Goal: Task Accomplishment & Management: Use online tool/utility

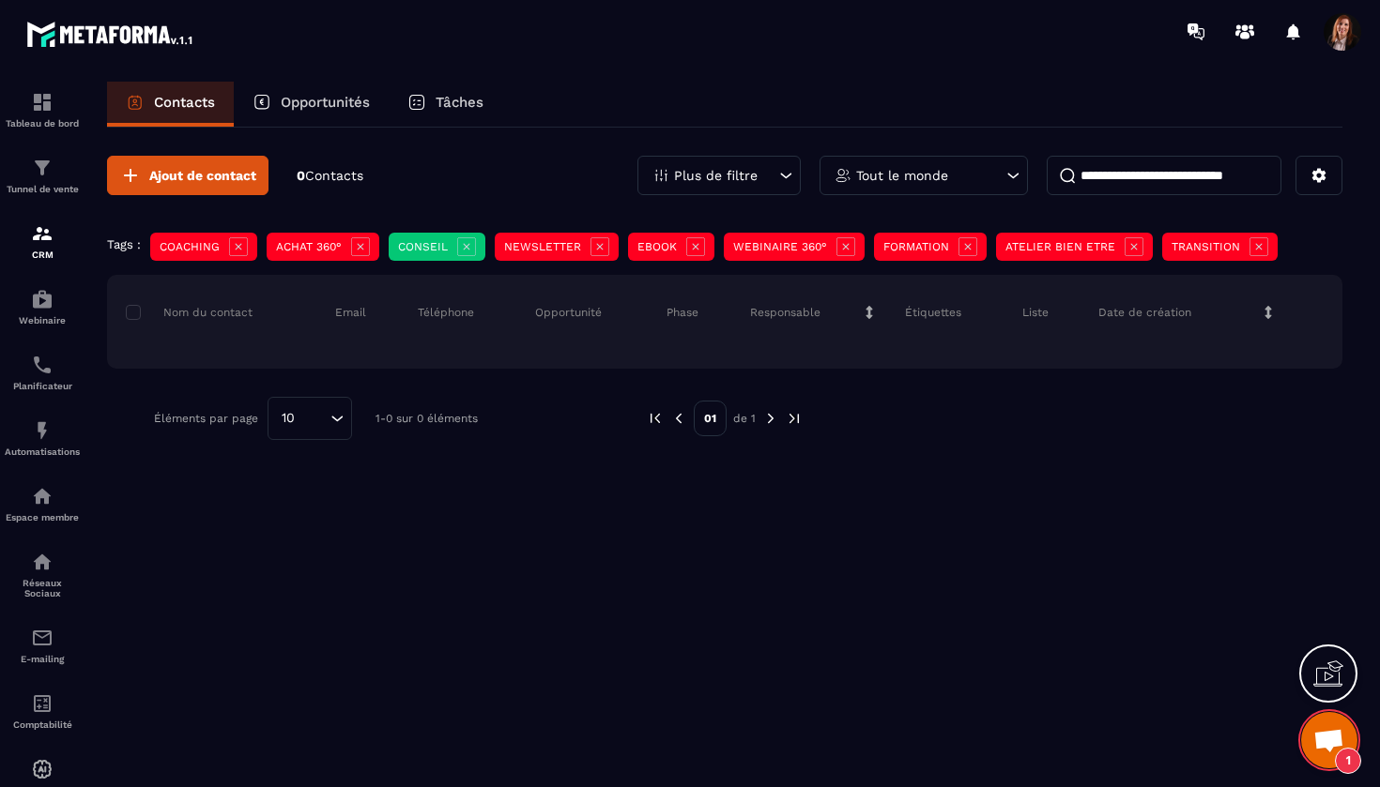
scroll to position [5199, 0]
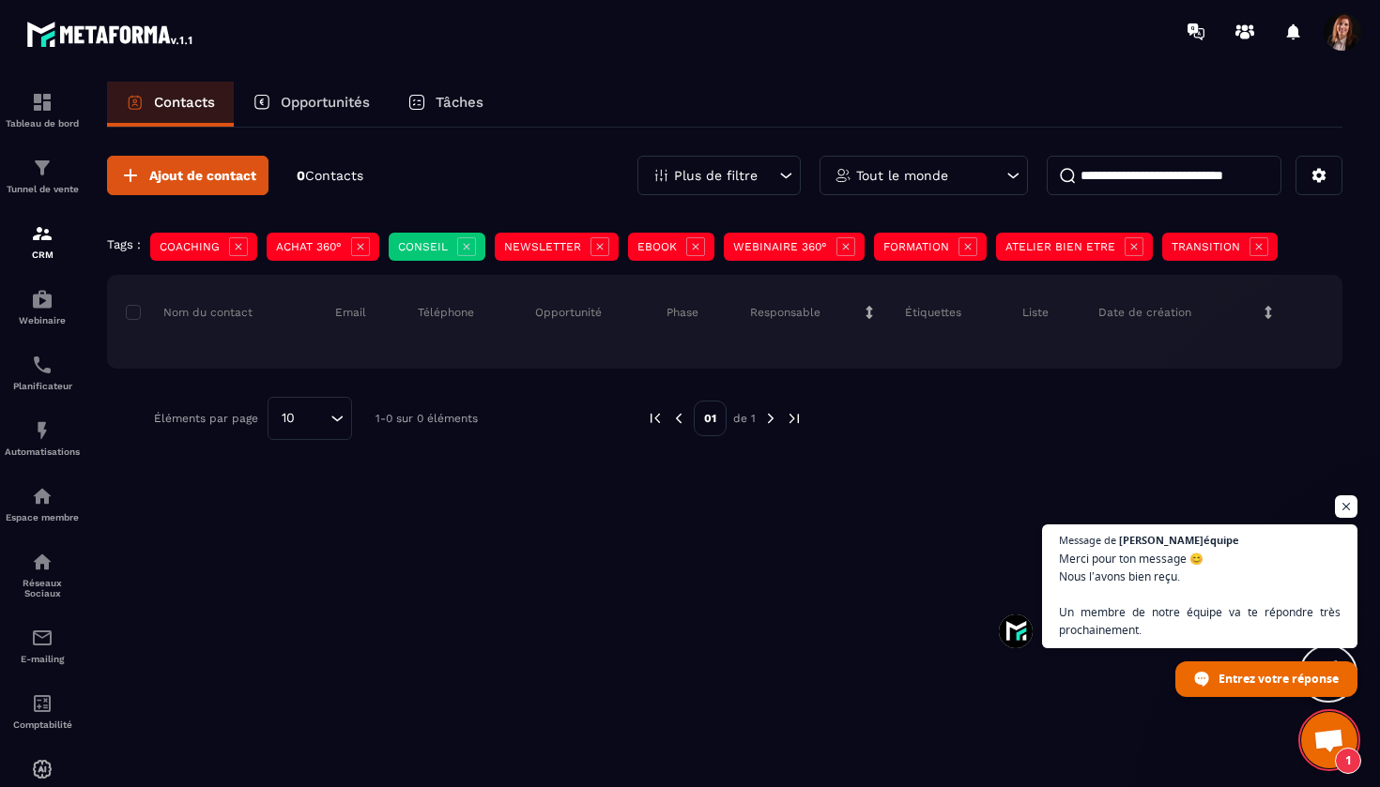
click at [789, 173] on icon at bounding box center [785, 175] width 19 height 19
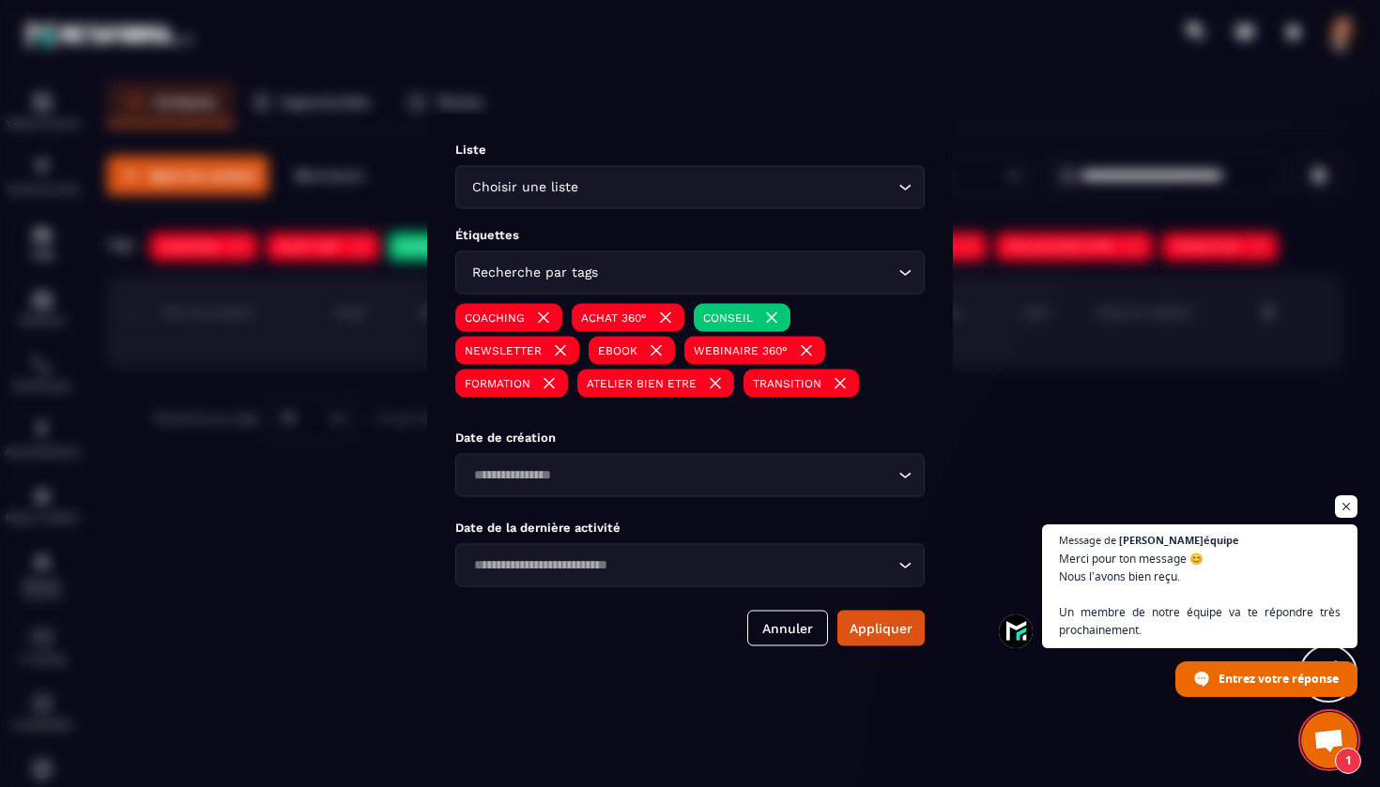
click at [554, 189] on div "Choisir une liste" at bounding box center [681, 186] width 430 height 21
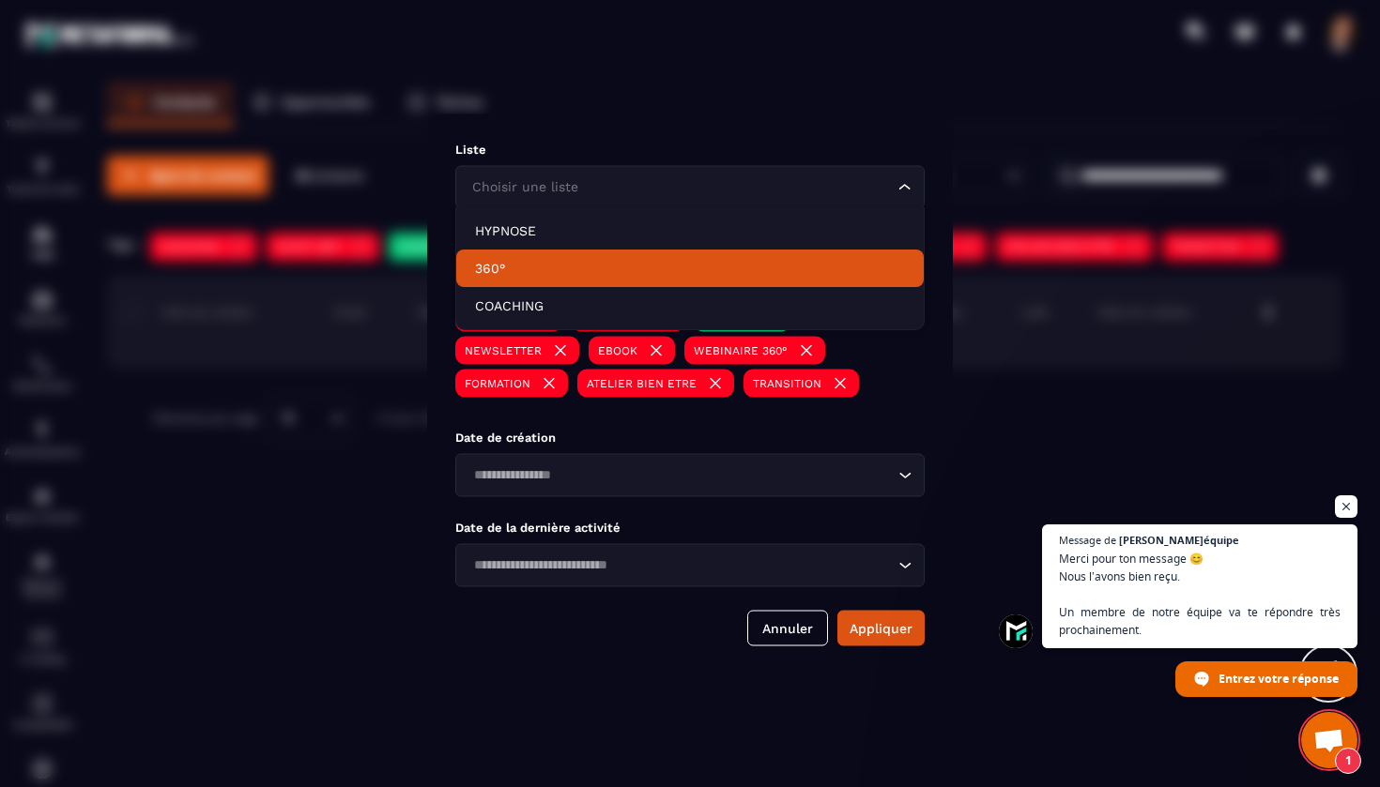
click at [500, 274] on p "360°" at bounding box center [690, 268] width 430 height 19
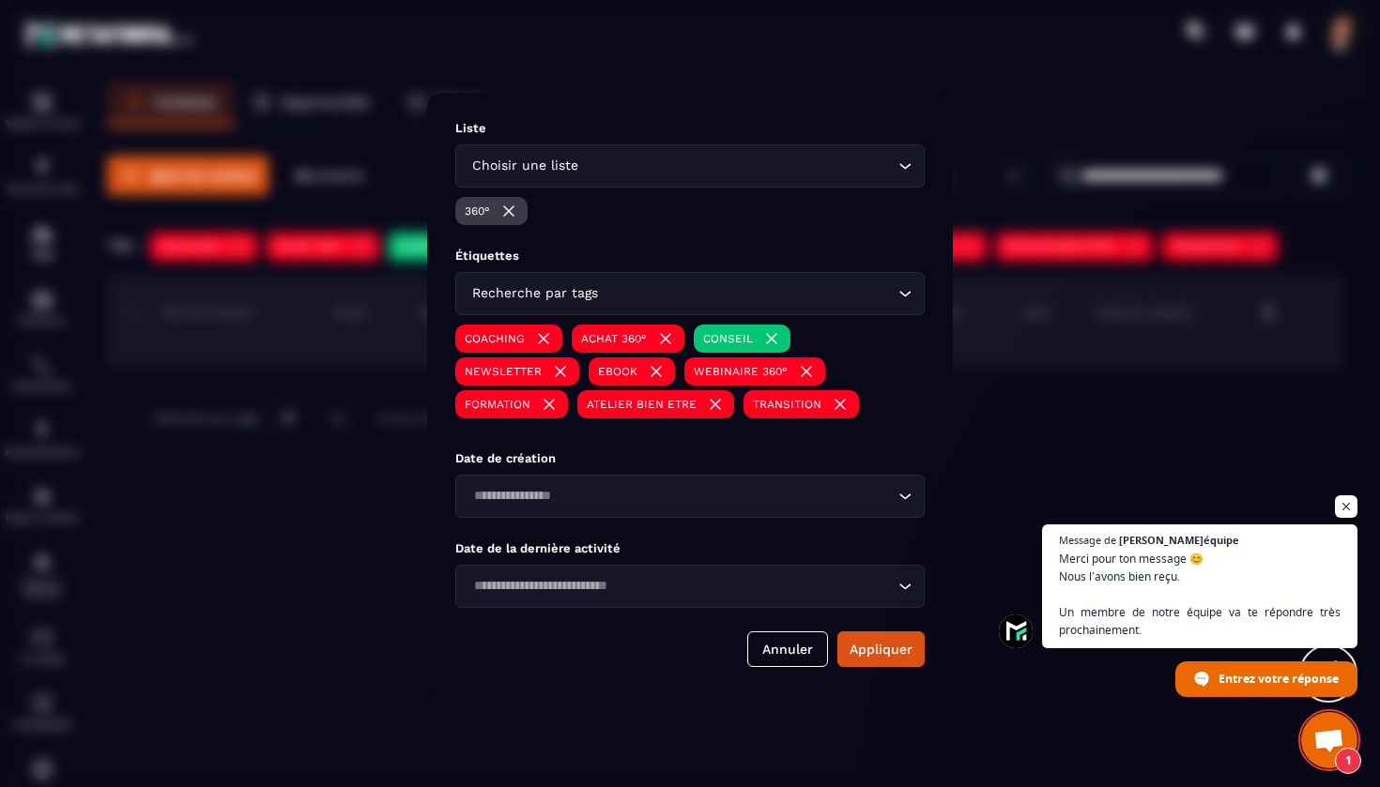
scroll to position [0, 0]
click at [513, 209] on img "Modal window" at bounding box center [508, 211] width 19 height 19
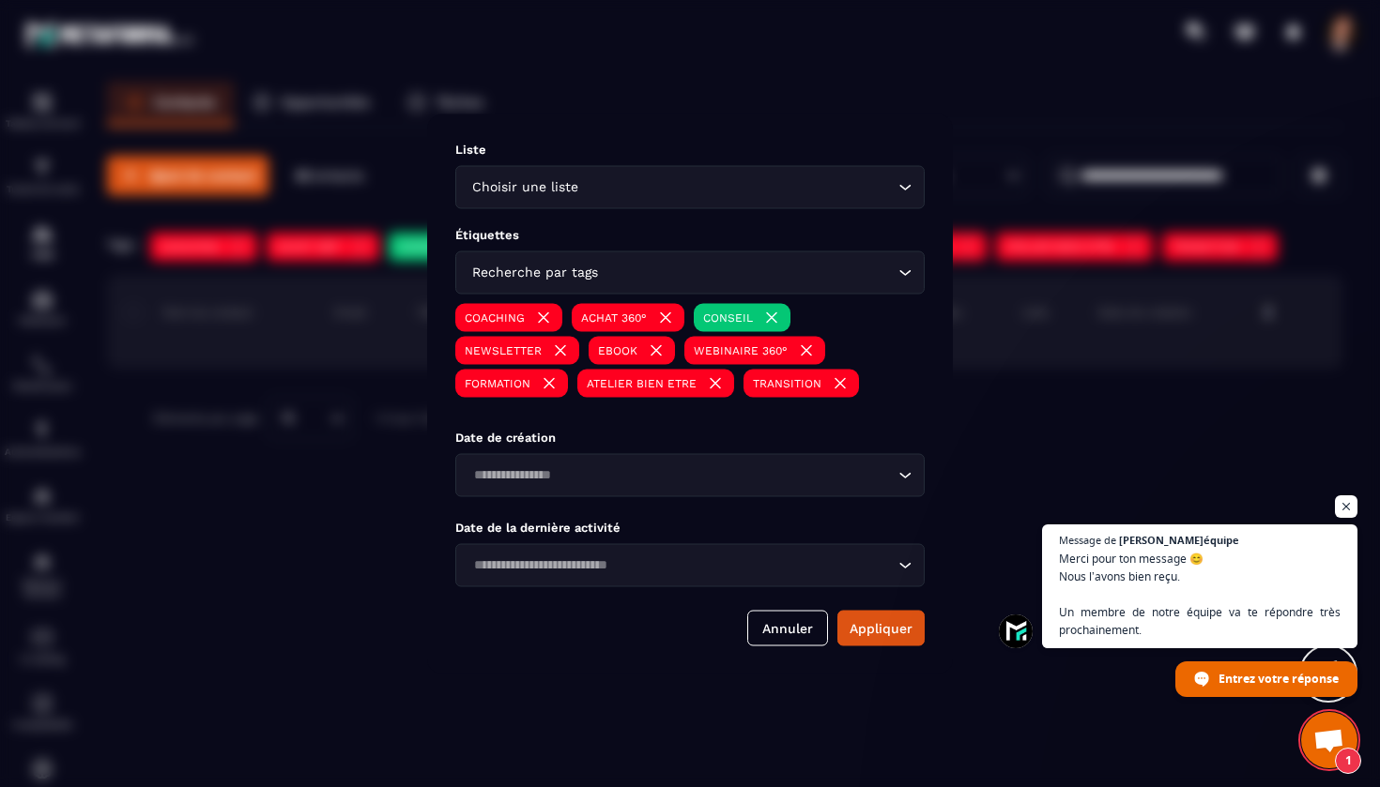
click at [542, 320] on img "Modal window" at bounding box center [543, 317] width 19 height 19
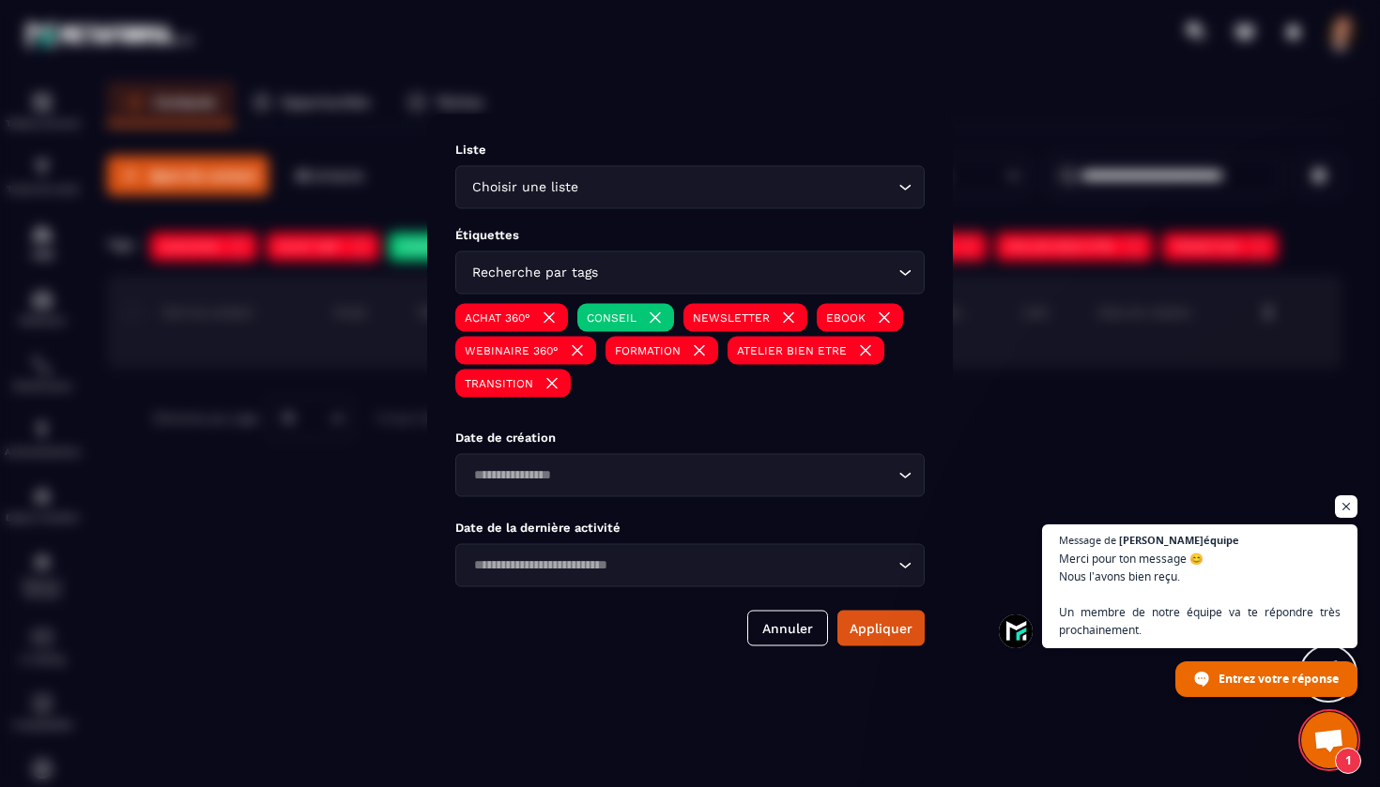
click at [542, 320] on img "Modal window" at bounding box center [549, 317] width 19 height 19
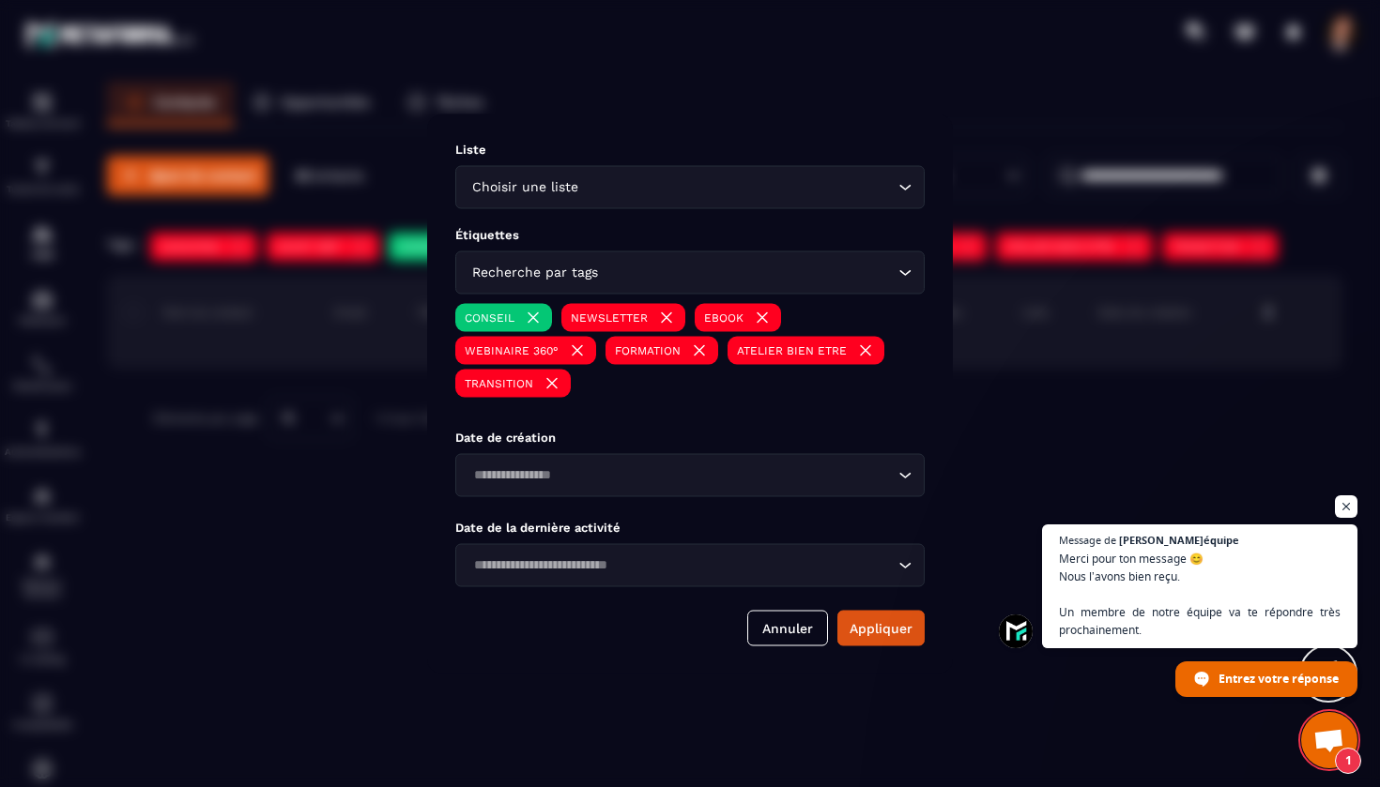
click at [542, 320] on img "Modal window" at bounding box center [533, 317] width 19 height 19
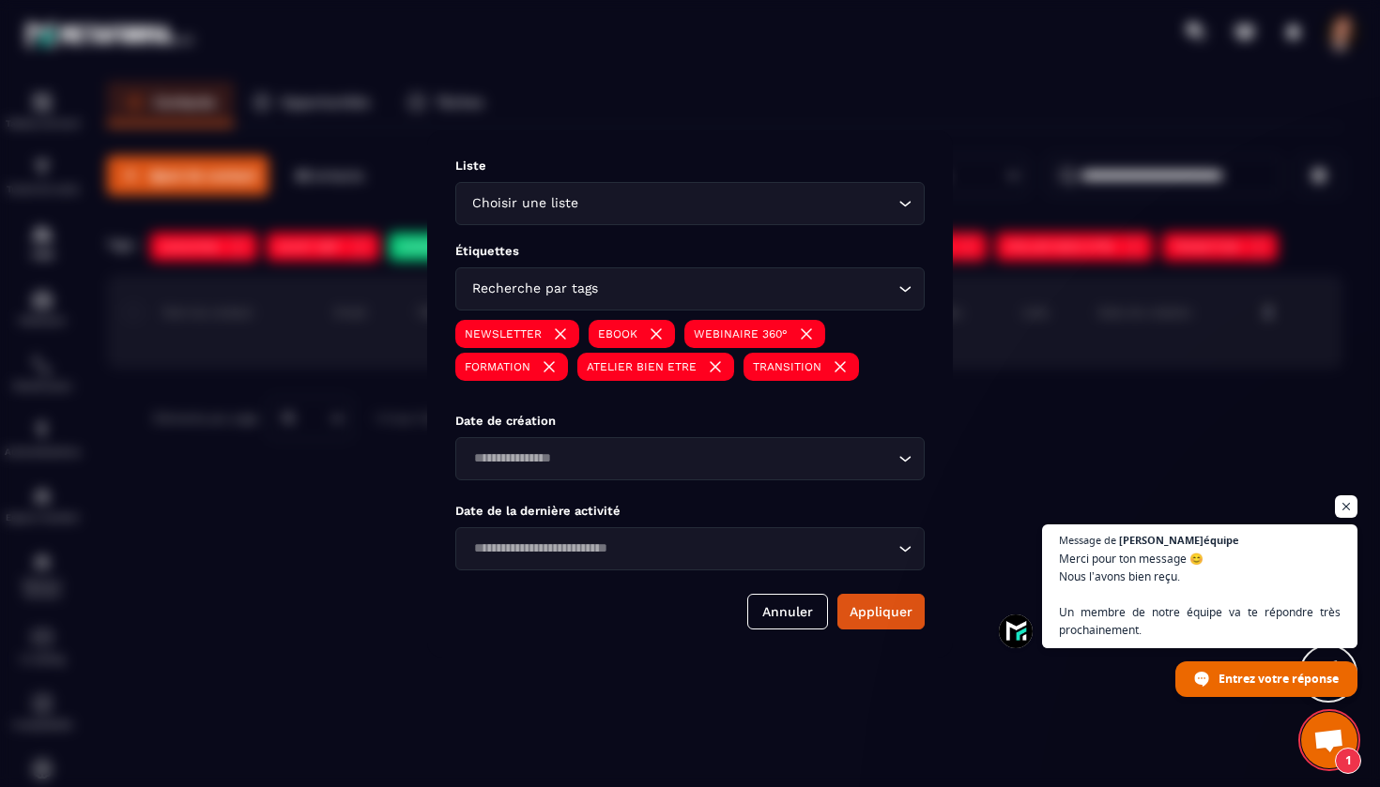
click at [589, 320] on div "NEWSLETTER" at bounding box center [632, 334] width 86 height 28
click at [563, 330] on img "Modal window" at bounding box center [560, 334] width 19 height 19
click at [524, 334] on img "Modal window" at bounding box center [522, 334] width 19 height 19
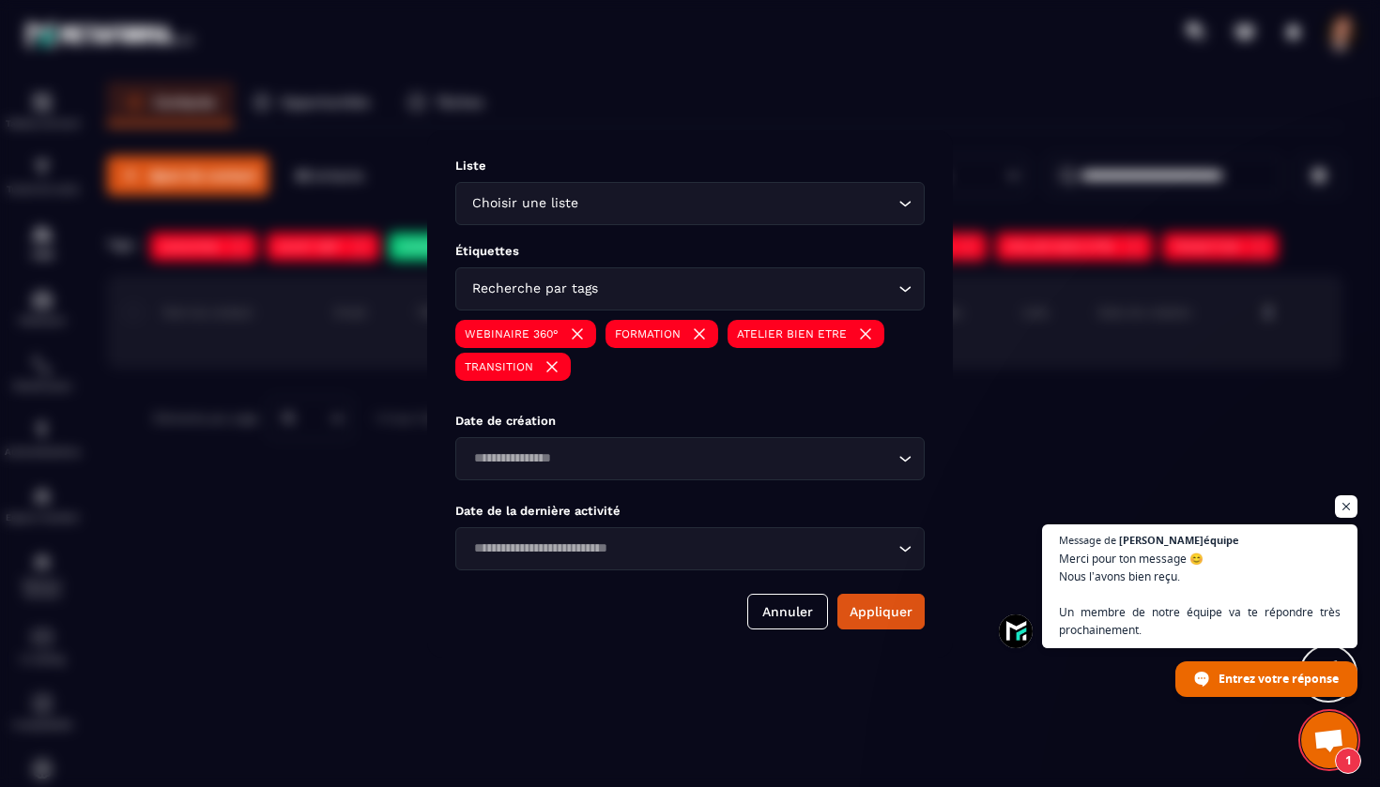
click at [550, 363] on img "Modal window" at bounding box center [552, 367] width 19 height 19
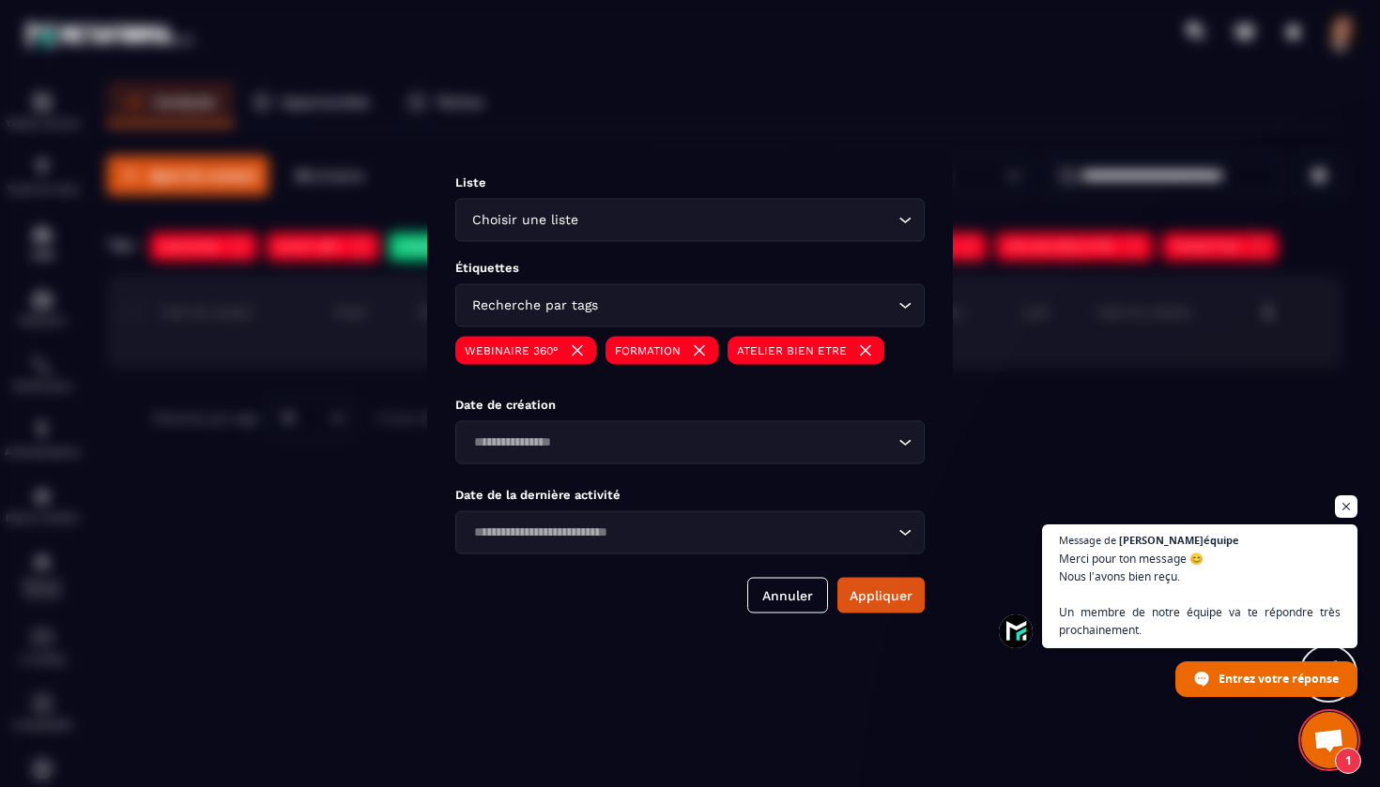
click at [698, 348] on img "Modal window" at bounding box center [699, 350] width 19 height 19
click at [741, 349] on img "Modal window" at bounding box center [743, 350] width 19 height 19
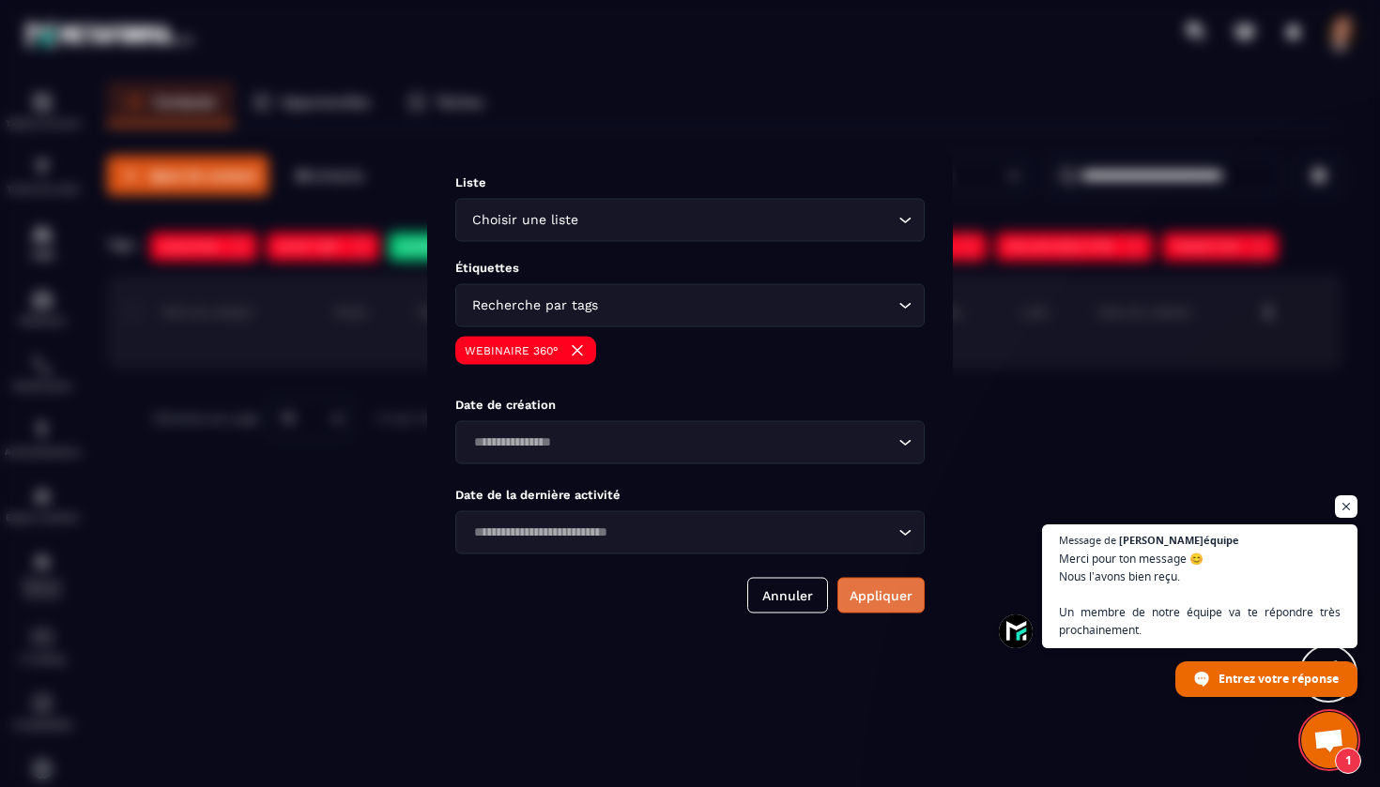
click at [884, 592] on button "Appliquer" at bounding box center [880, 595] width 87 height 36
